Goal: Information Seeking & Learning: Learn about a topic

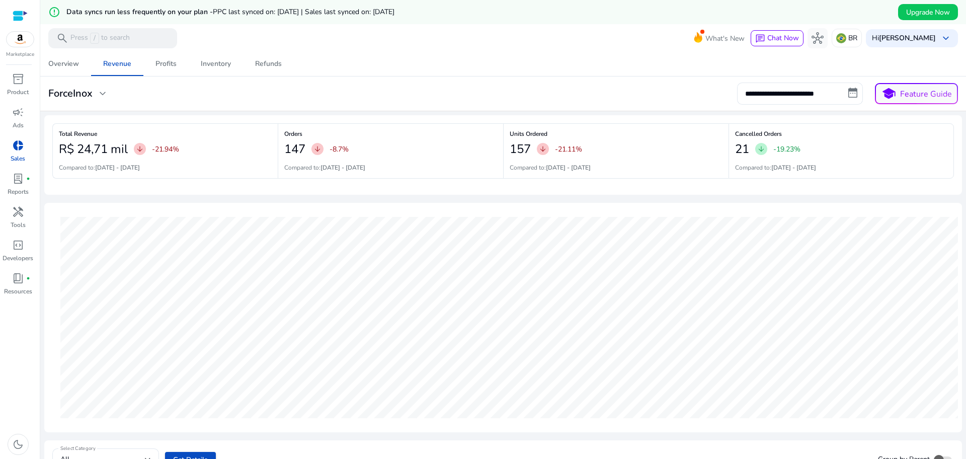
click at [115, 50] on mat-toolbar "search Press / to search What's New chat Chat Now hub BR Hi [PERSON_NAME] keybo…" at bounding box center [502, 38] width 925 height 28
click at [72, 64] on div "Overview" at bounding box center [63, 63] width 31 height 7
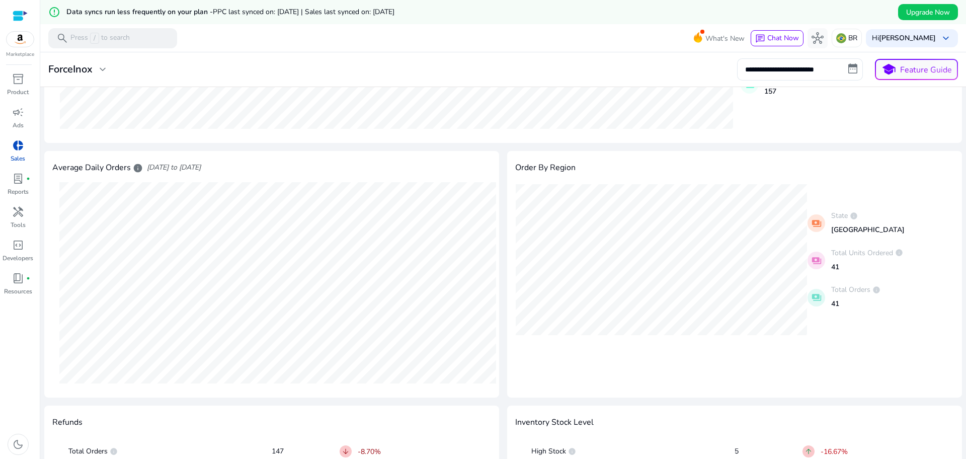
scroll to position [314, 0]
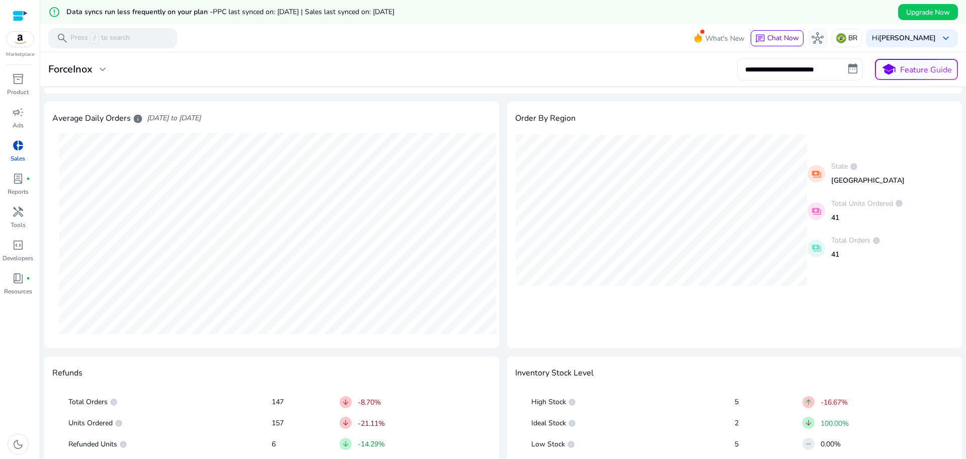
click at [842, 72] on input "**********" at bounding box center [800, 69] width 126 height 22
select select "*"
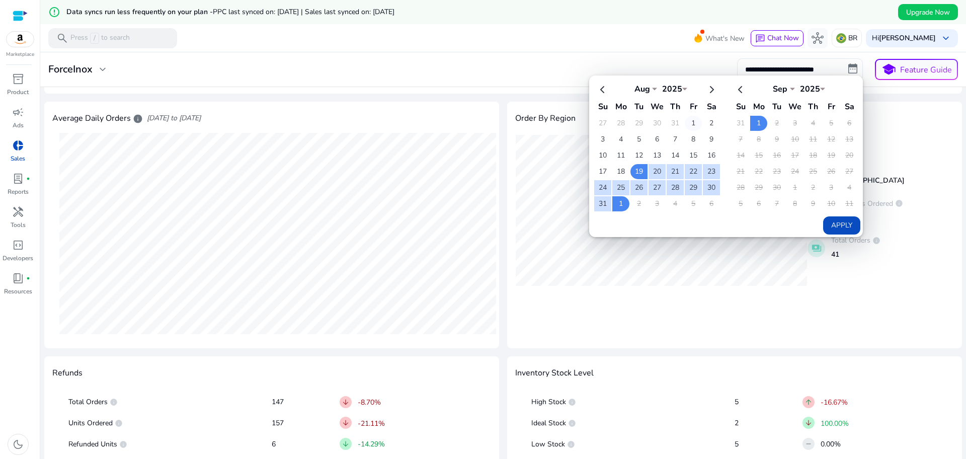
click at [684, 122] on td "1" at bounding box center [692, 123] width 17 height 15
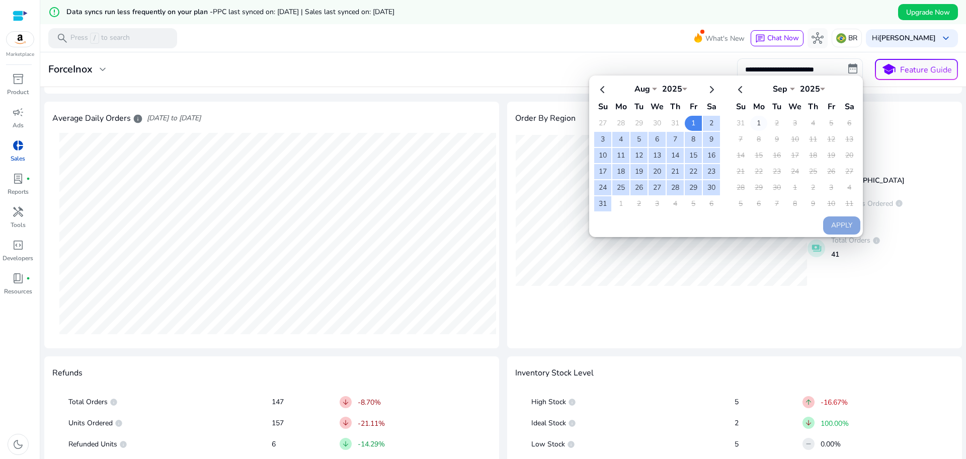
click at [750, 126] on td "1" at bounding box center [758, 123] width 17 height 15
click at [842, 233] on button "Apply" at bounding box center [841, 225] width 37 height 18
type input "**********"
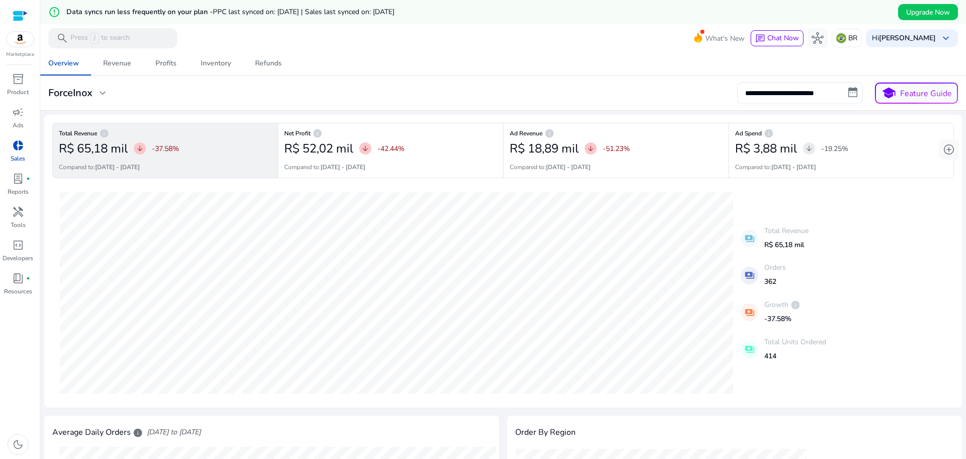
scroll to position [0, 0]
click at [18, 126] on p "Ads" at bounding box center [18, 125] width 11 height 9
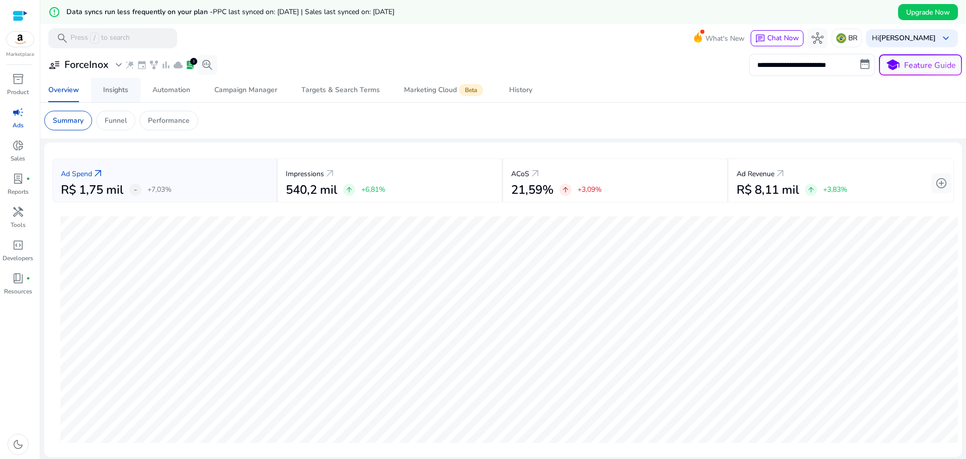
click at [115, 95] on span "Insights" at bounding box center [115, 90] width 25 height 24
